Goal: Task Accomplishment & Management: Complete application form

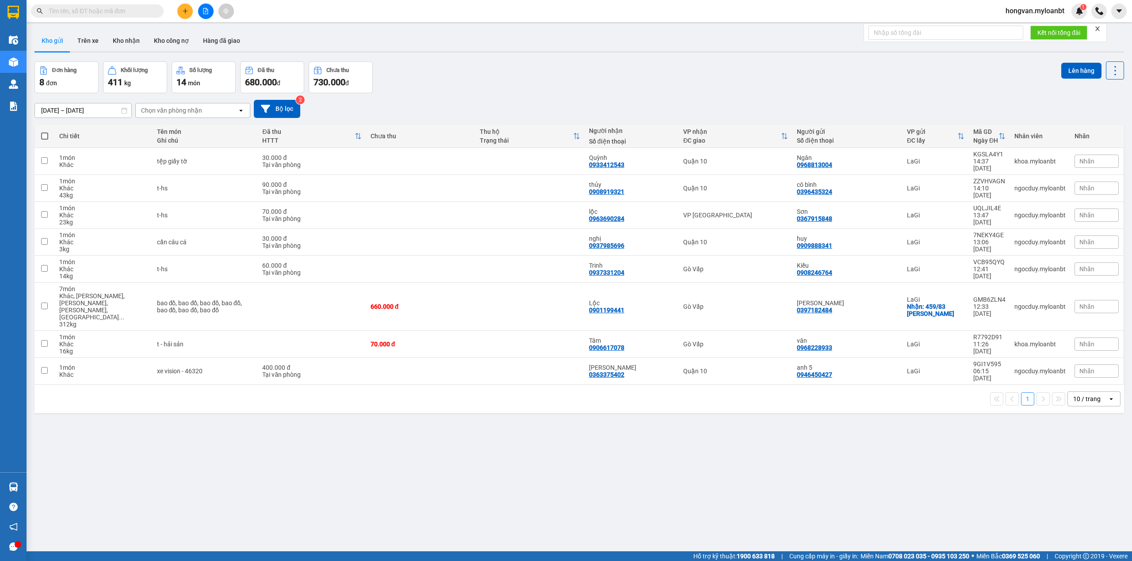
click at [91, 14] on input "text" at bounding box center [101, 11] width 104 height 10
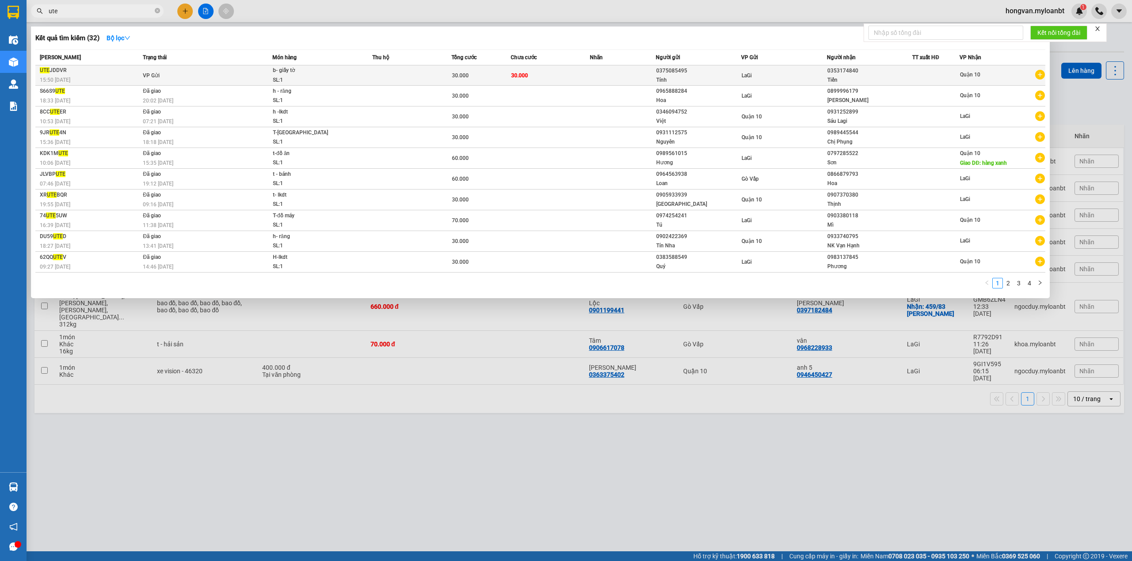
type input "ute"
click at [355, 75] on span "b- giấy tờ SL: 1" at bounding box center [322, 75] width 99 height 19
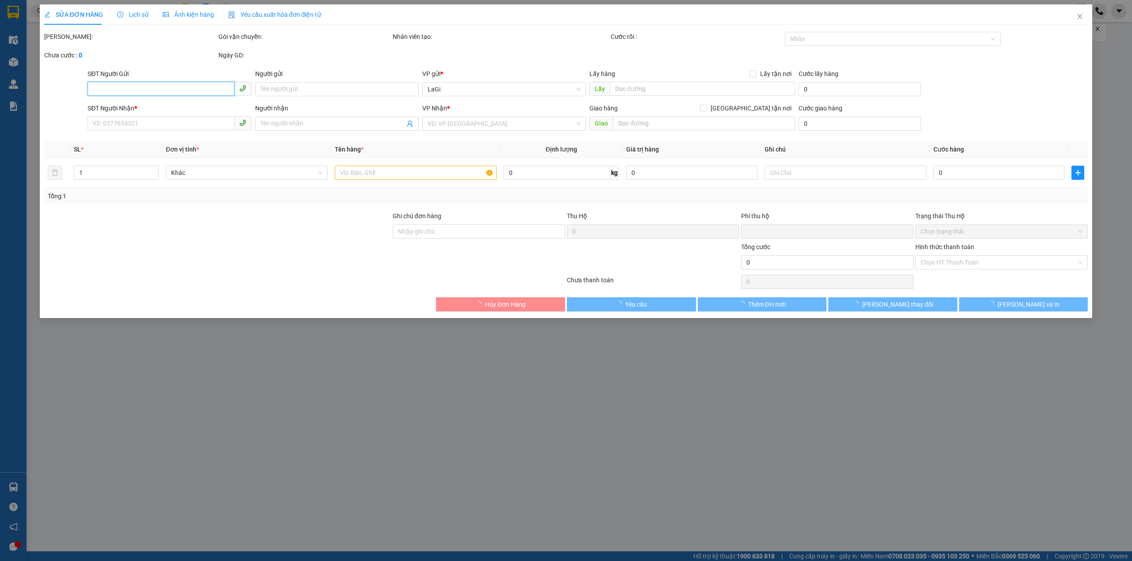
type input "0375085495"
type input "Tính"
type input "0353174840"
type input "Tiến"
type input "0"
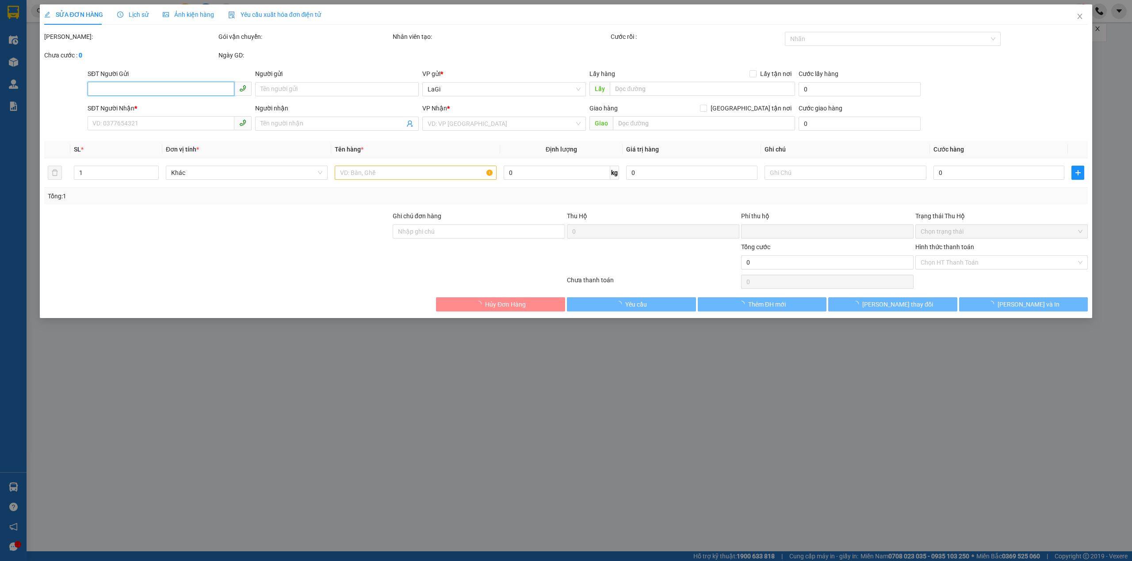
type input "30.000"
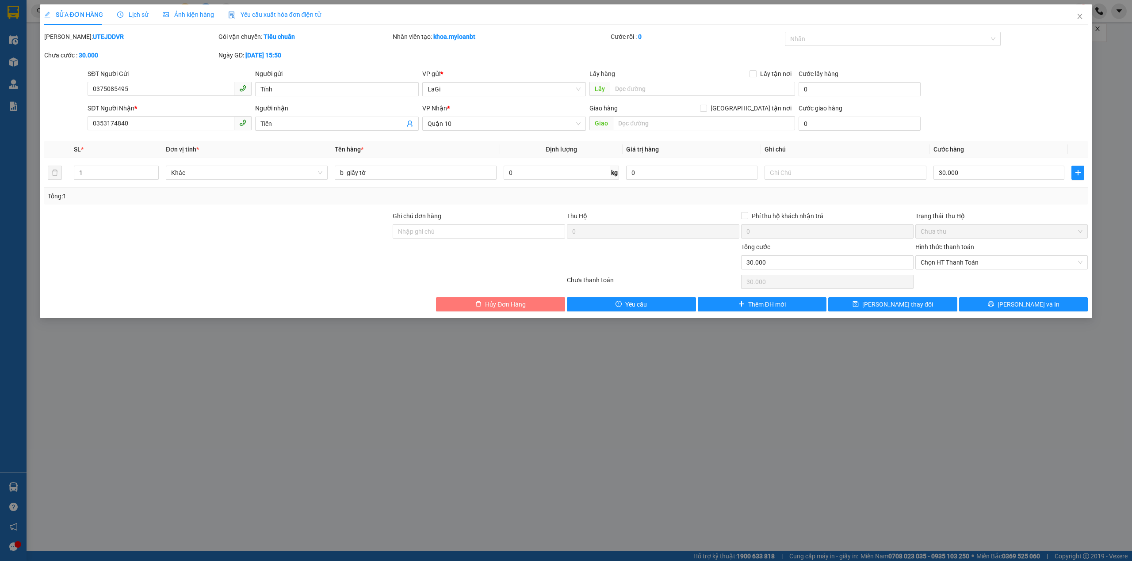
click at [485, 306] on span "Hủy Đơn Hàng" at bounding box center [505, 305] width 41 height 10
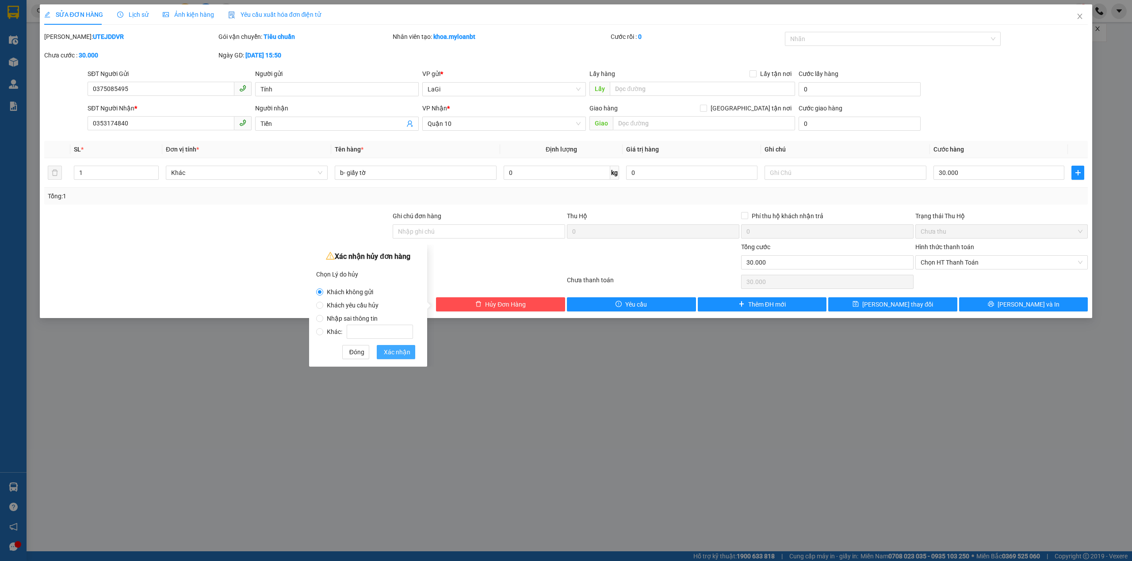
click at [387, 352] on span "Xác nhận" at bounding box center [397, 352] width 27 height 10
